Goal: Browse casually

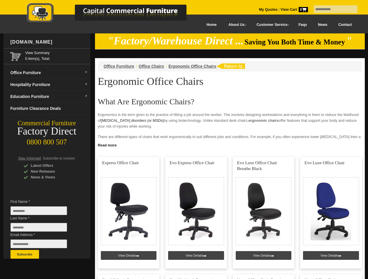
click at [332, 9] on input "text" at bounding box center [336, 9] width 44 height 8
click at [43, 229] on input "Last Name *" at bounding box center [38, 227] width 56 height 9
click at [25, 255] on button "Subscribe" at bounding box center [24, 254] width 29 height 9
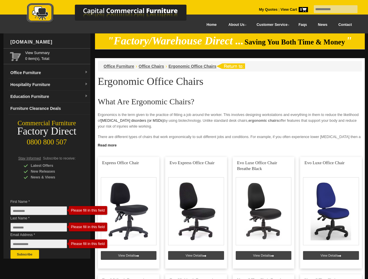
click at [230, 145] on link "Read more" at bounding box center [230, 144] width 270 height 7
